Goal: Task Accomplishment & Management: Complete application form

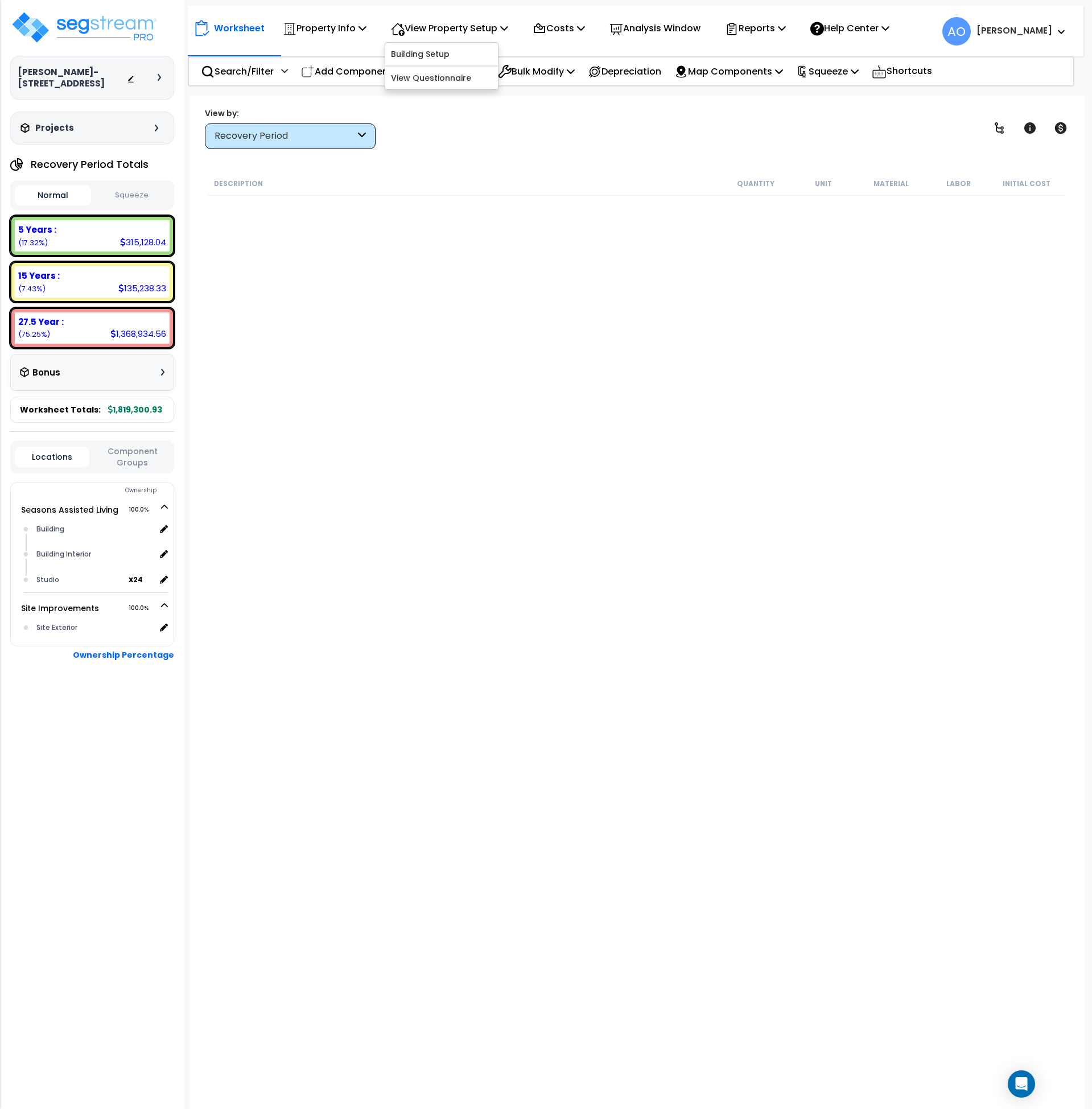
scroll to position [1518, 0]
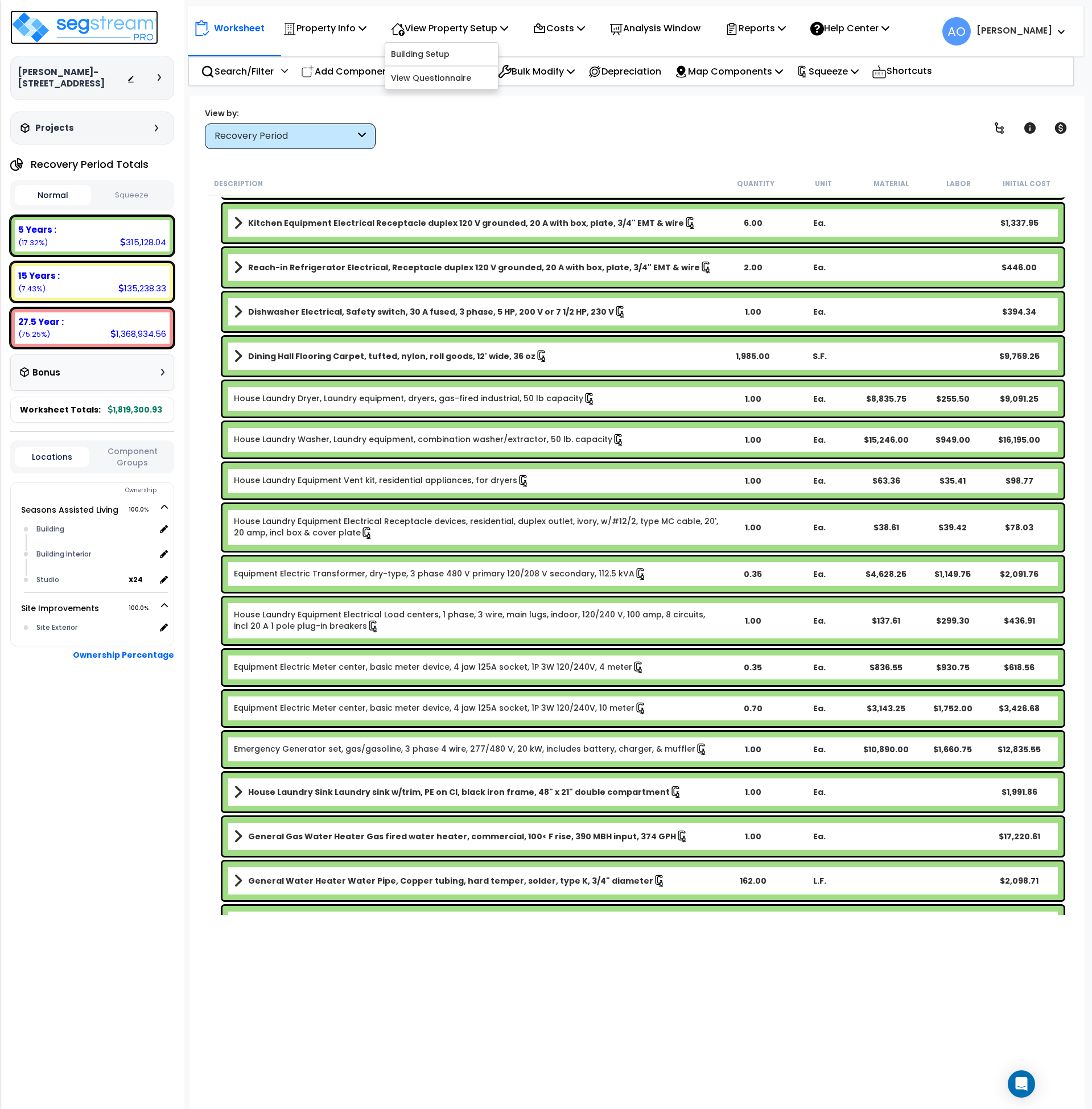
click at [88, 31] on img at bounding box center [84, 27] width 148 height 34
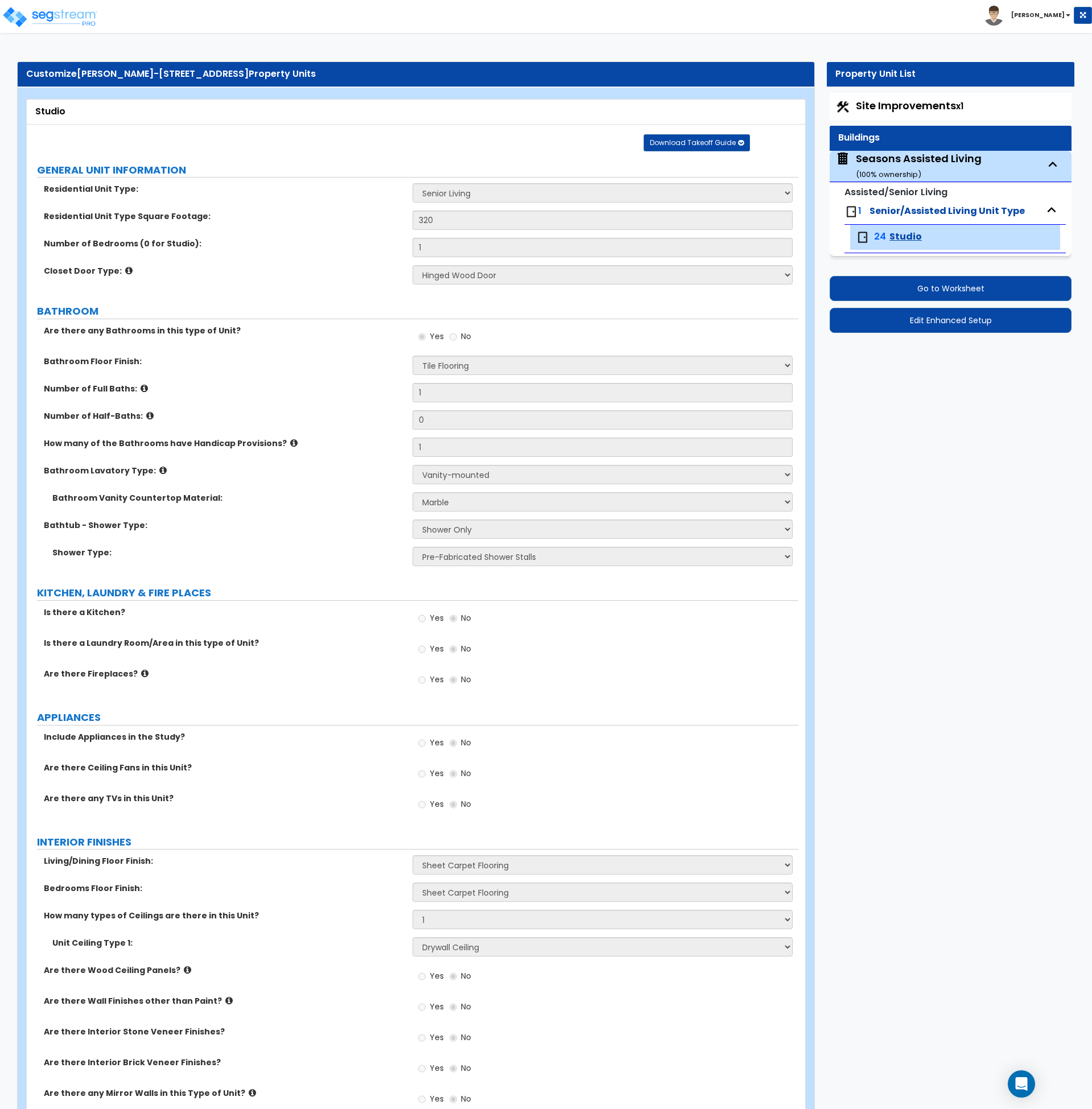
select select "1"
select select "3"
select select "1"
select select "3"
select select "5"
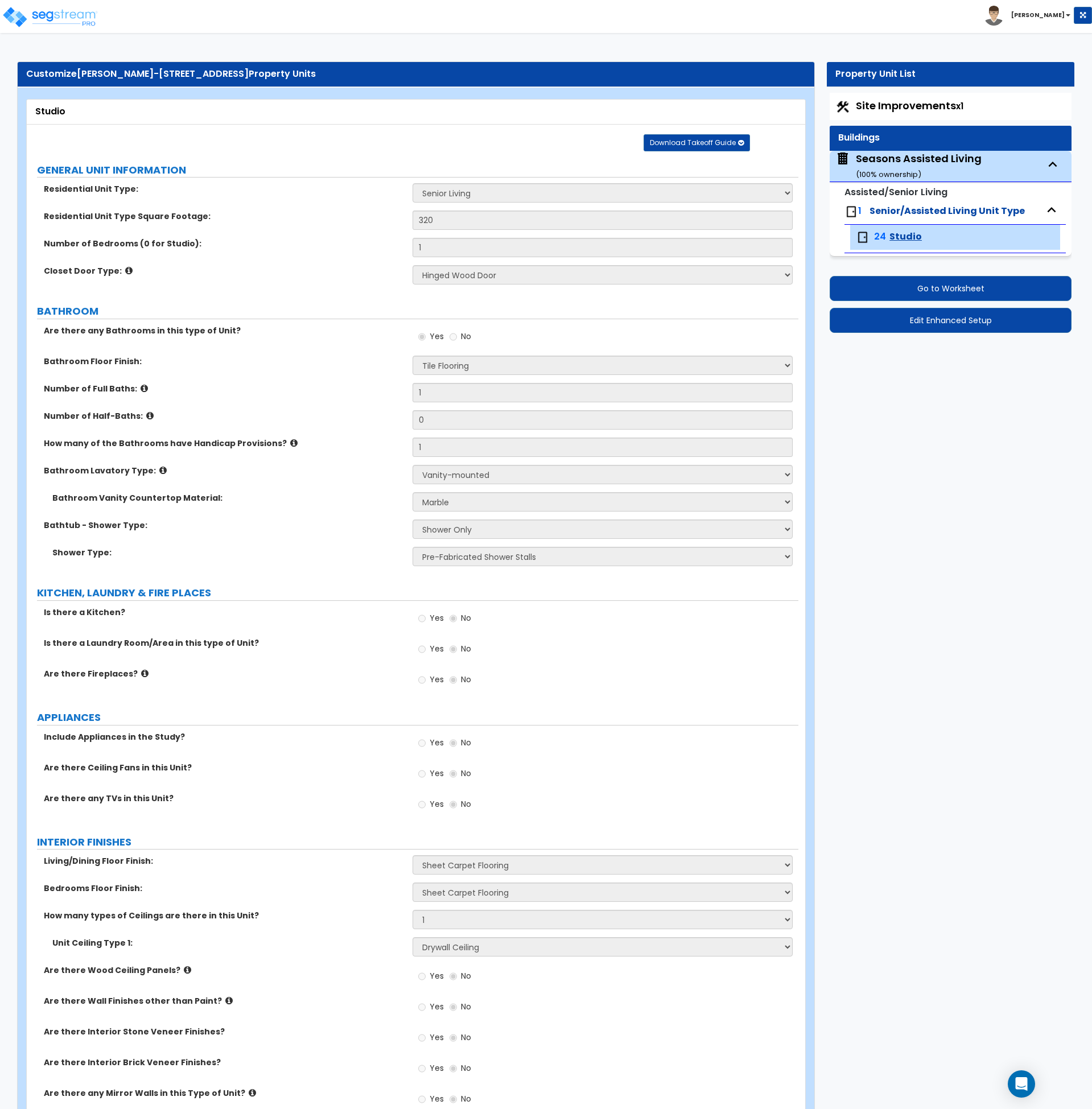
select select "1"
select select "5"
select select "1"
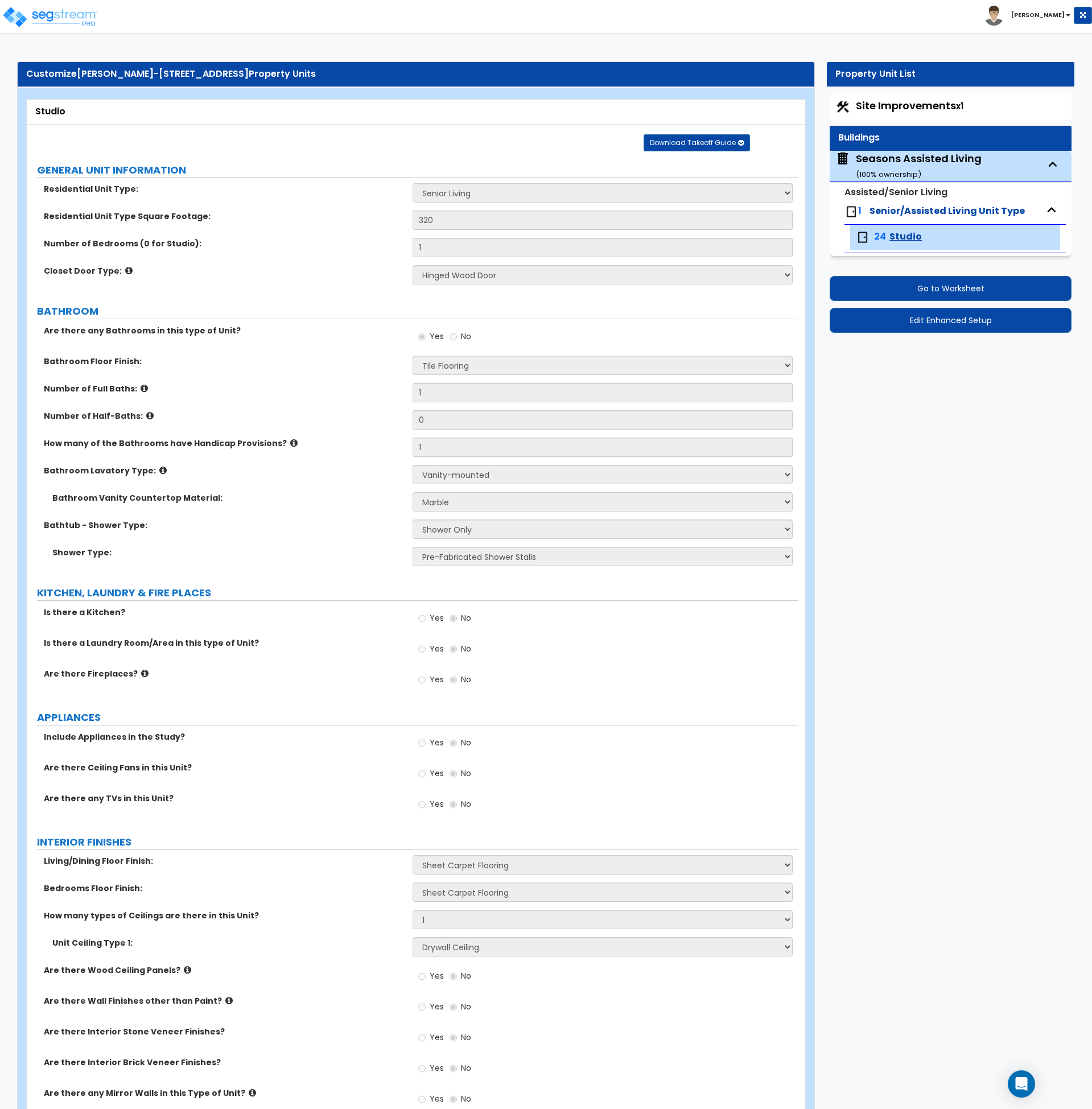
select select "2"
select select "1"
select select "2"
select select "1"
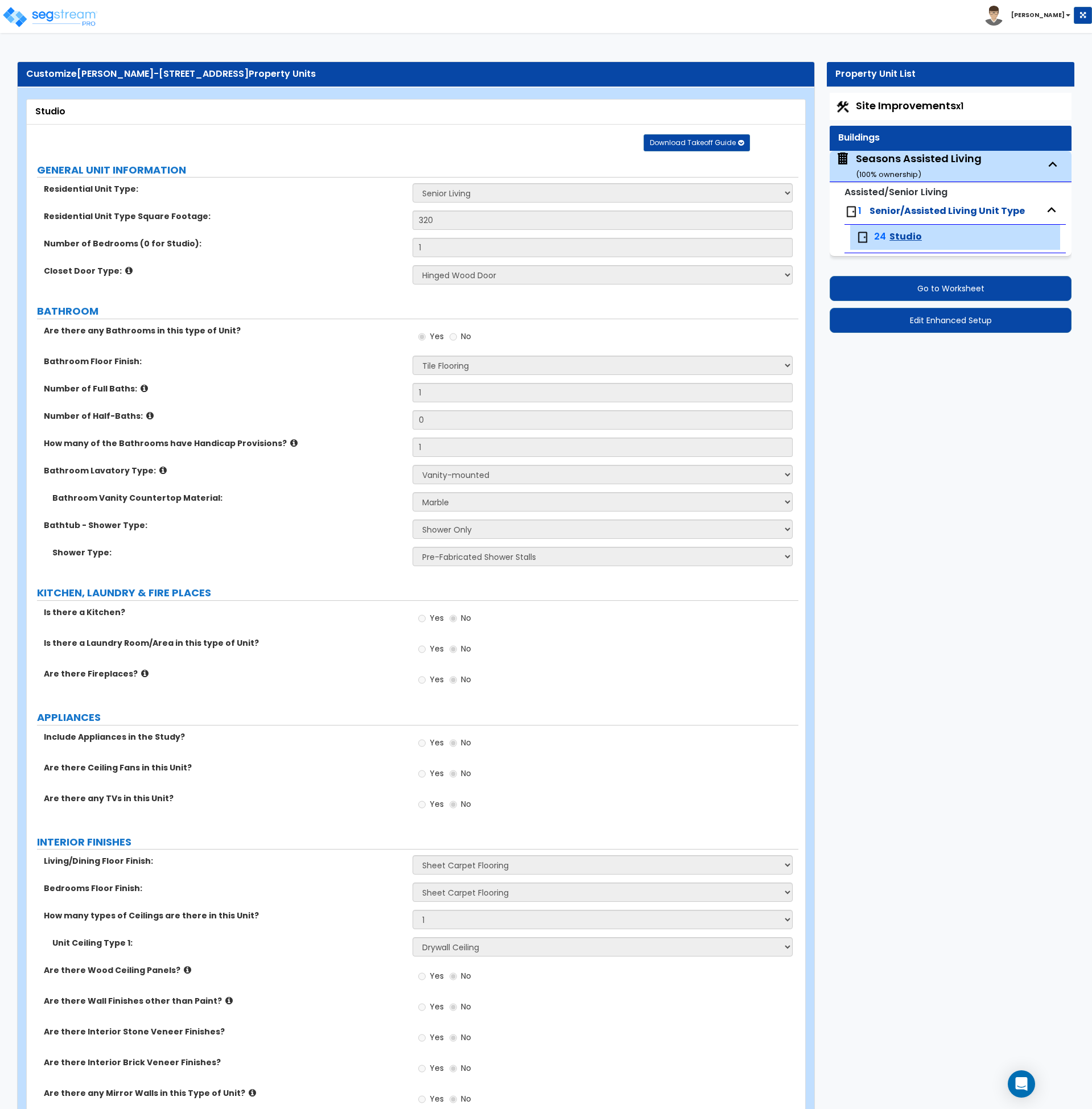
select select "2"
